Goal: Task Accomplishment & Management: Complete application form

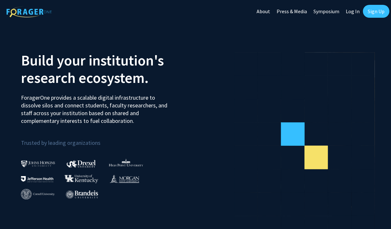
click at [379, 15] on link "Sign Up" at bounding box center [376, 11] width 27 height 13
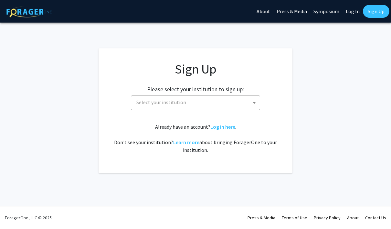
click at [147, 109] on span "Select your institution" at bounding box center [195, 103] width 129 height 15
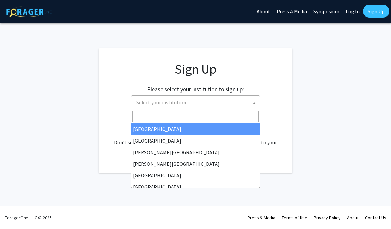
click at [232, 118] on input "Search" at bounding box center [196, 116] width 126 height 11
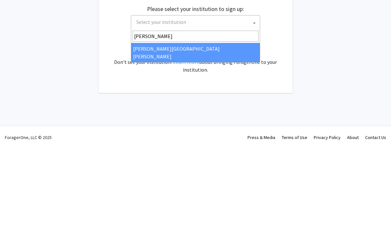
type input "johns"
select select "1"
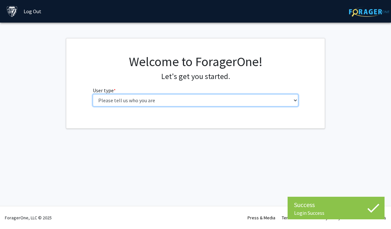
click at [277, 103] on select "Please tell us who you are Undergraduate Student Master's Student Doctoral Cand…" at bounding box center [196, 100] width 206 height 12
select select "2: masters"
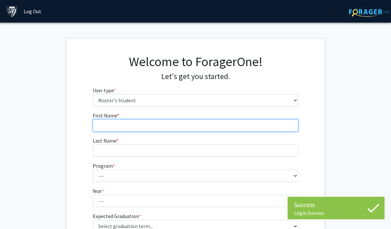
click at [264, 127] on input "First Name * required" at bounding box center [196, 126] width 206 height 12
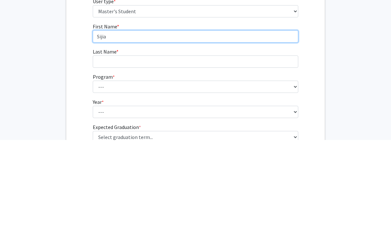
type input "Sijia"
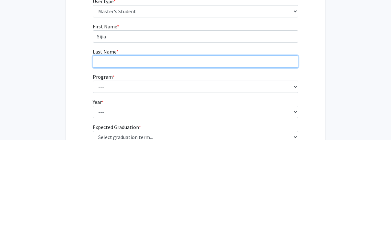
click at [249, 145] on input "Last Name * required" at bounding box center [196, 151] width 206 height 12
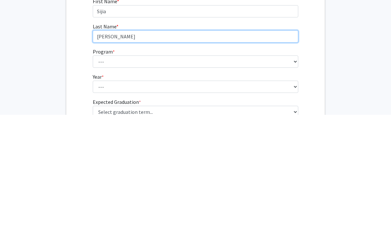
type input "[PERSON_NAME]"
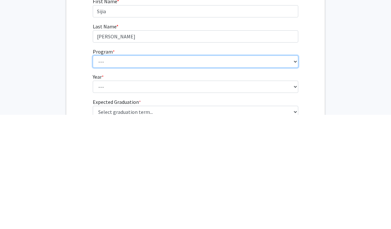
click at [249, 170] on select "--- Anatomy Education Applied and Computational Mathematics Applied Biomedical …" at bounding box center [196, 176] width 206 height 12
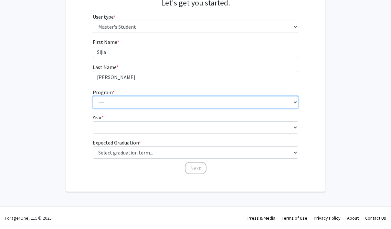
select select "7: 6"
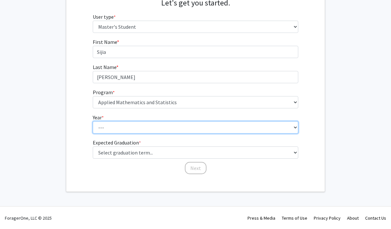
click at [100, 124] on select "--- First Year Second Year" at bounding box center [196, 128] width 206 height 12
select select "1: first_year"
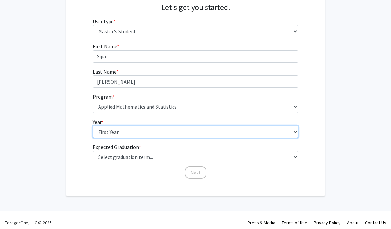
scroll to position [48, 0]
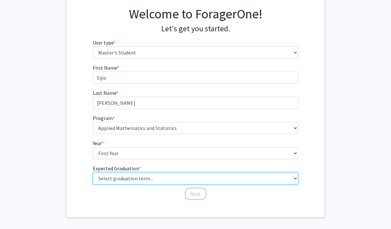
click at [97, 179] on select "Select graduation term... Spring 2025 Summer 2025 Fall 2025 Winter 2025 Spring …" at bounding box center [196, 179] width 206 height 12
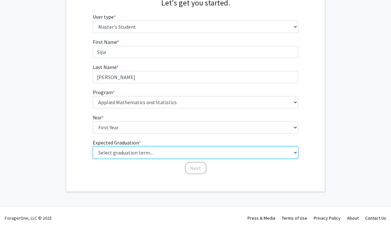
click at [98, 152] on select "Select graduation term... Spring 2025 Summer 2025 Fall 2025 Winter 2025 Spring …" at bounding box center [196, 153] width 206 height 12
select select "10: summer_2027"
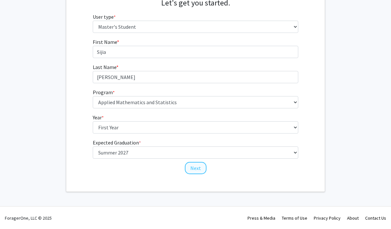
click at [201, 169] on button "Next" at bounding box center [196, 168] width 22 height 12
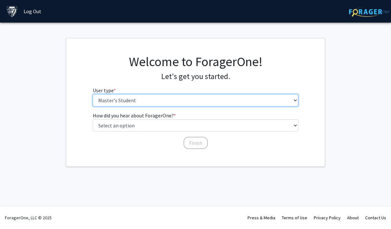
click at [283, 104] on select "Please tell us who you are Undergraduate Student Master's Student Doctoral Cand…" at bounding box center [196, 100] width 206 height 12
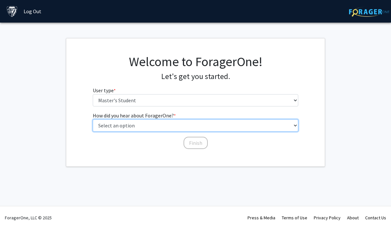
click at [279, 126] on select "Select an option Peer/student recommendation Faculty/staff recommendation Unive…" at bounding box center [196, 126] width 206 height 12
click at [278, 127] on select "Select an option Peer/student recommendation Faculty/staff recommendation Unive…" at bounding box center [196, 126] width 206 height 12
select select "3: university_website"
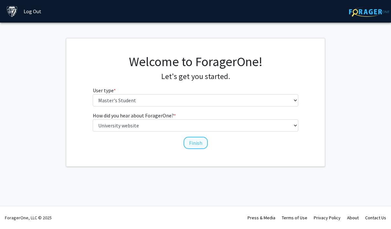
click at [197, 149] on button "Finish" at bounding box center [196, 143] width 24 height 12
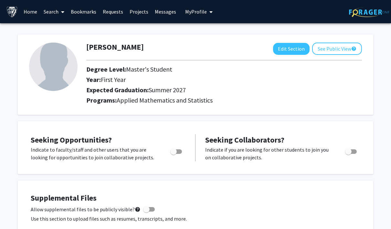
click at [50, 12] on link "Search" at bounding box center [53, 11] width 27 height 23
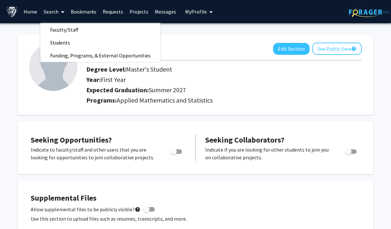
click at [35, 14] on link "Home" at bounding box center [30, 11] width 20 height 23
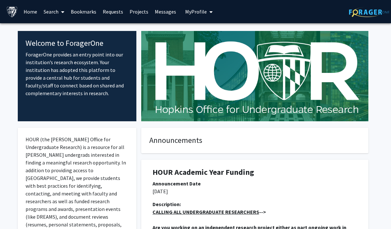
click at [48, 15] on link "Search" at bounding box center [53, 11] width 27 height 23
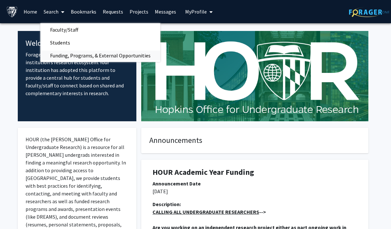
click at [57, 59] on span "Funding, Programs, & External Opportunities" at bounding box center [100, 55] width 120 height 13
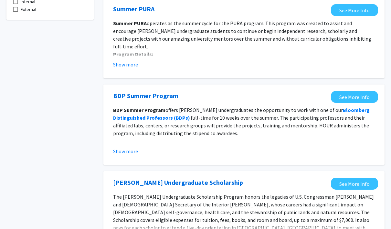
scroll to position [157, 0]
